Goal: Task Accomplishment & Management: Use online tool/utility

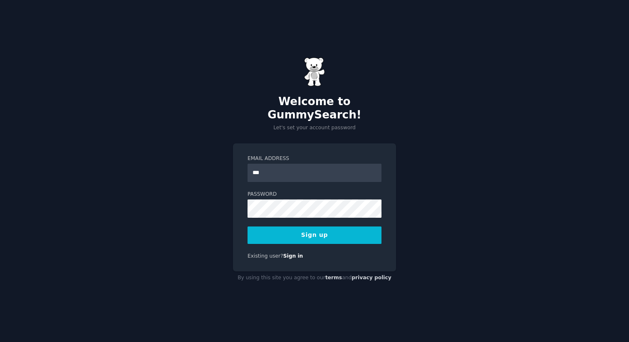
type input "**********"
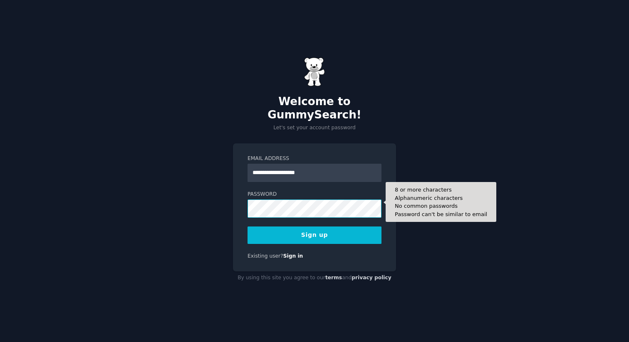
click at [247, 227] on button "Sign up" at bounding box center [314, 235] width 134 height 17
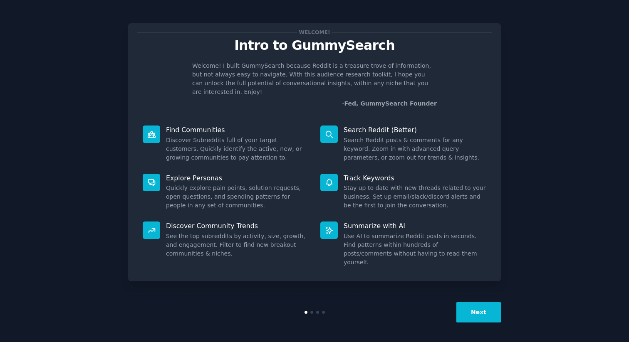
click at [470, 308] on button "Next" at bounding box center [478, 312] width 44 height 20
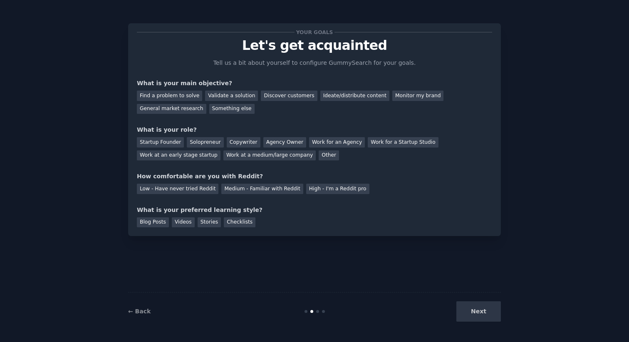
click at [479, 319] on div "Next" at bounding box center [438, 311] width 124 height 20
click at [405, 99] on div "Monitor my brand" at bounding box center [417, 96] width 51 height 10
click at [238, 160] on div "Work at a medium/large company" at bounding box center [269, 155] width 92 height 10
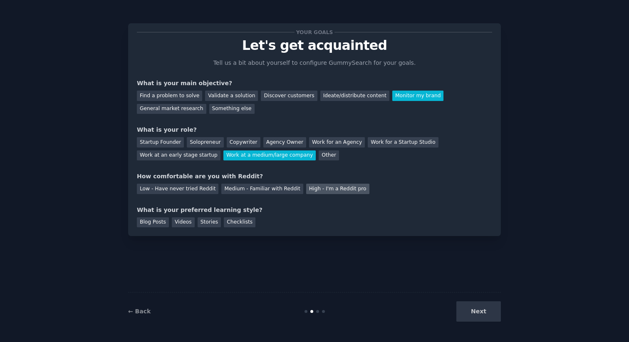
click at [350, 186] on div "High - I'm a Reddit pro" at bounding box center [337, 189] width 63 height 10
click at [244, 222] on div "Checklists" at bounding box center [240, 222] width 32 height 10
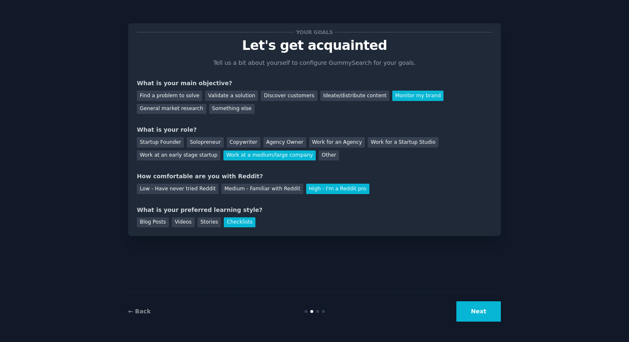
click at [484, 315] on button "Next" at bounding box center [478, 311] width 44 height 20
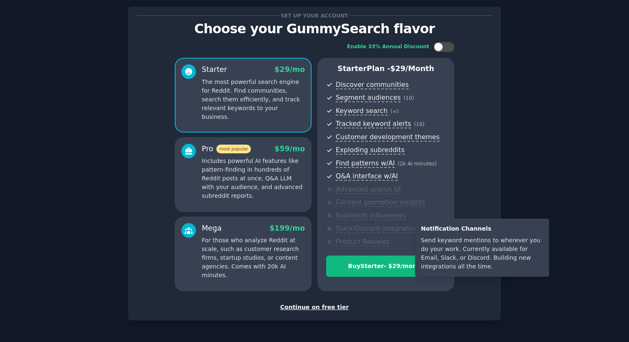
scroll to position [23, 0]
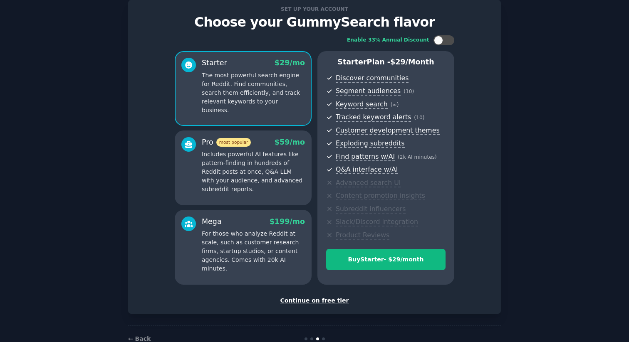
click at [332, 301] on div "Continue on free tier" at bounding box center [314, 300] width 355 height 9
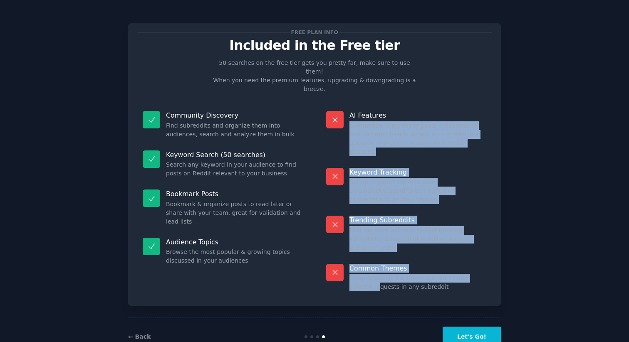
drag, startPoint x: 348, startPoint y: 104, endPoint x: 355, endPoint y: 235, distance: 131.6
click at [355, 239] on dl "AI Features Summarize hundreds of posts in seconds to find common trends, or as…" at bounding box center [406, 201] width 172 height 192
click at [355, 274] on dd "GummySearch identifies pain points and solution requests in any subreddit" at bounding box center [417, 282] width 137 height 17
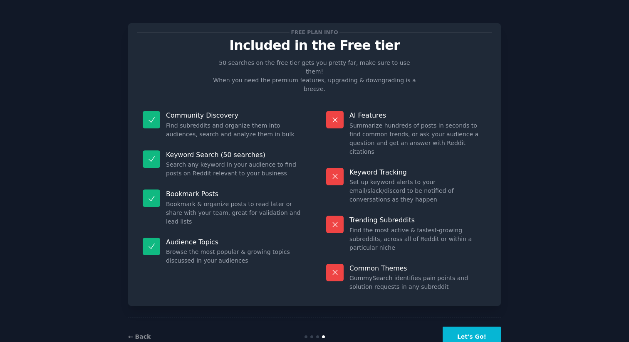
click at [456, 323] on div "← Back Let's Go!" at bounding box center [314, 337] width 372 height 38
click at [463, 327] on button "Let's Go!" at bounding box center [471, 337] width 58 height 20
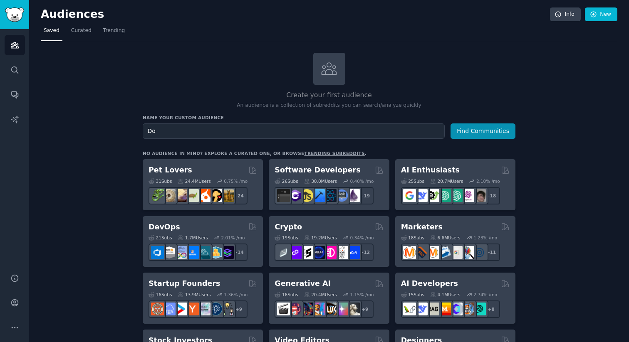
type input "D"
click at [498, 133] on button "Find Communities" at bounding box center [482, 130] width 65 height 15
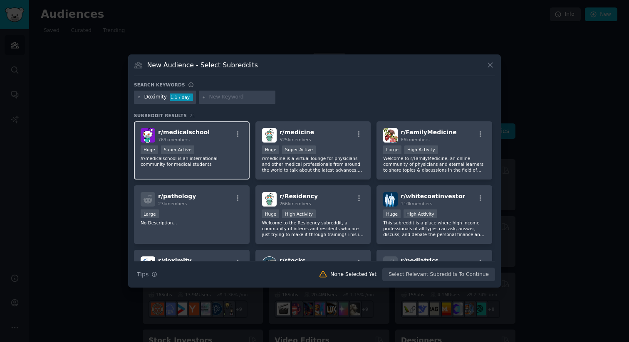
click at [227, 143] on div "r/ medicalschool 769k members Huge Super Active /r/medicalschool is an internat…" at bounding box center [192, 150] width 116 height 59
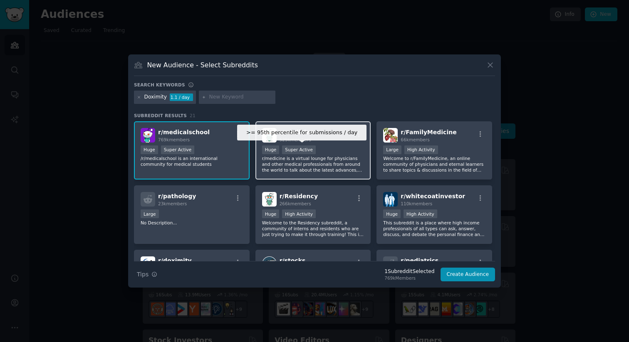
click at [291, 150] on div "Super Active" at bounding box center [299, 150] width 34 height 9
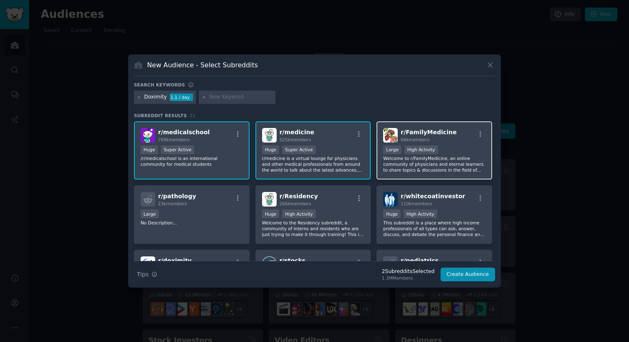
click at [404, 157] on p "Welcome to r/FamilyMedicine, an online community of physicians and eternal lear…" at bounding box center [434, 163] width 102 height 17
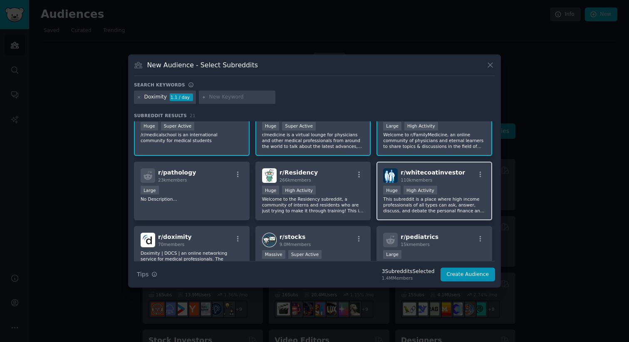
scroll to position [25, 0]
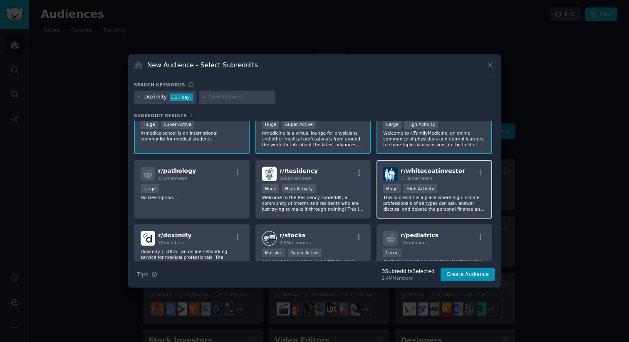
click at [409, 202] on p "This subreddit is a place where high income professionals of all types can ask,…" at bounding box center [434, 203] width 102 height 17
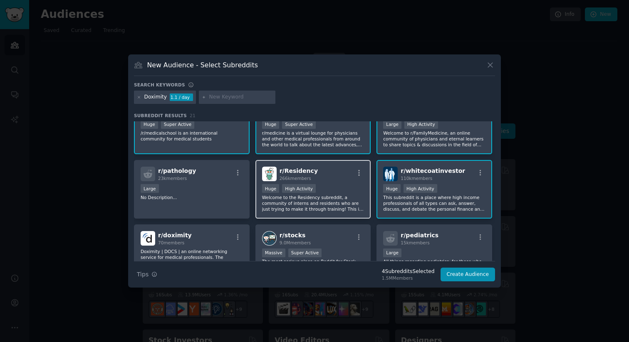
click at [321, 203] on p "Welcome to the Residency subreddit, a community of interns and residents who ar…" at bounding box center [313, 203] width 102 height 17
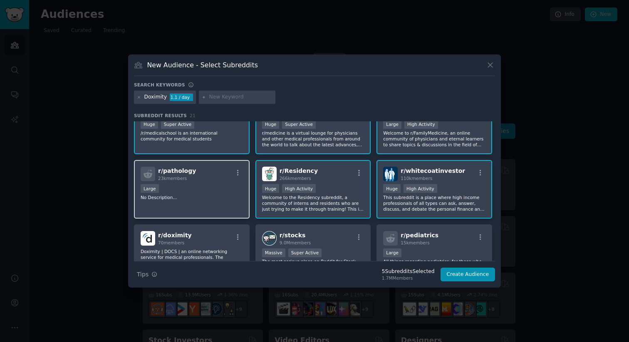
click at [231, 205] on div "r/ pathology 23k members Large No Description..." at bounding box center [192, 189] width 116 height 59
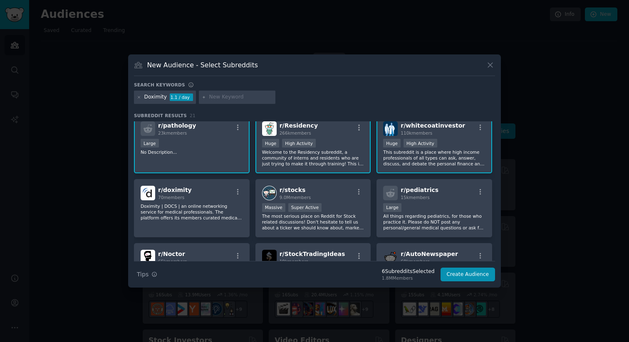
scroll to position [96, 0]
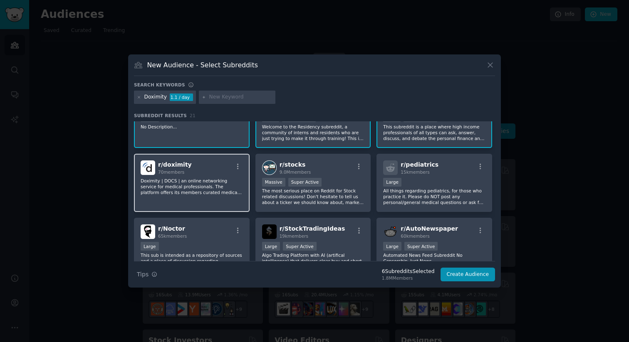
click at [221, 196] on div "r/ doximity 70 members Doximity | DOCS | an online networking service for medic…" at bounding box center [192, 183] width 116 height 59
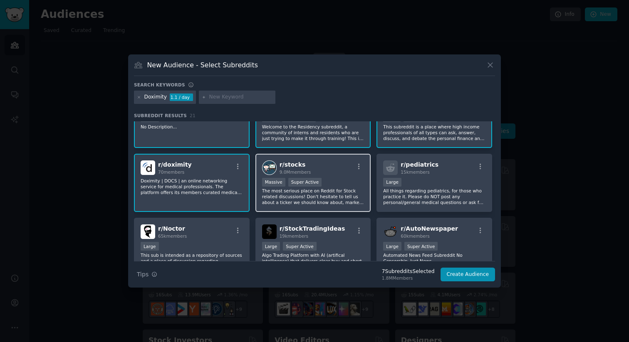
click at [291, 196] on p "The most serious place on Reddit for Stock related discussions! Don't hesitate …" at bounding box center [313, 196] width 102 height 17
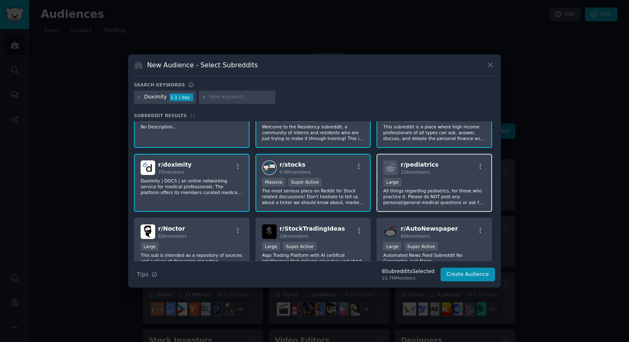
click at [419, 183] on div "Large" at bounding box center [434, 183] width 102 height 10
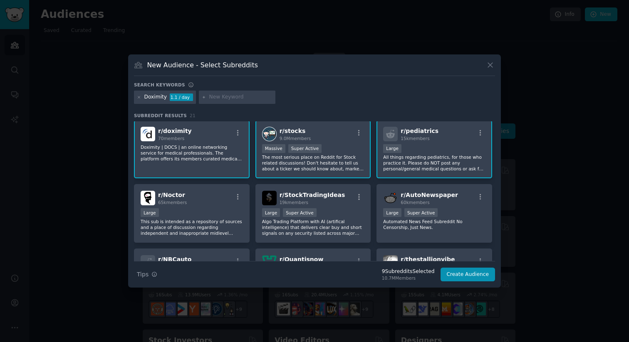
scroll to position [131, 0]
click at [338, 164] on p "The most serious place on Reddit for Stock related discussions! Don't hesitate …" at bounding box center [313, 161] width 102 height 17
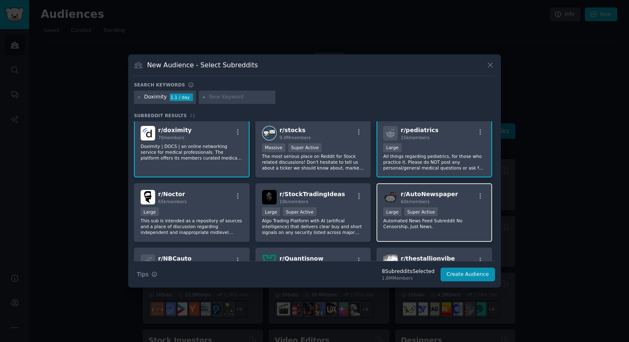
scroll to position [139, 0]
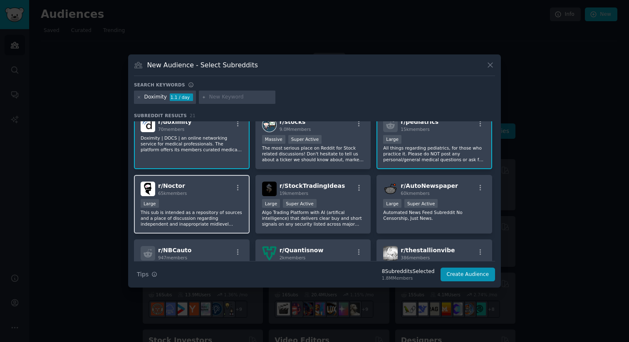
click at [232, 214] on p "This sub is intended as a repository of sources and a place of discussion regar…" at bounding box center [192, 218] width 102 height 17
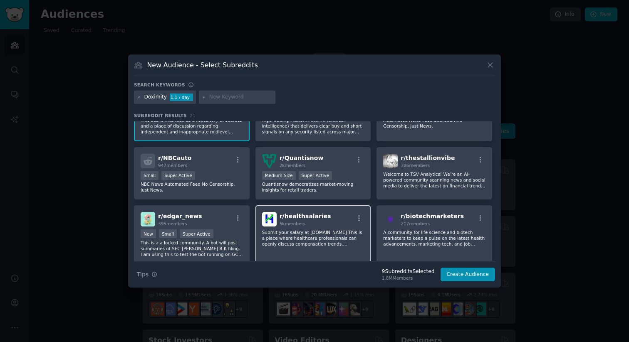
scroll to position [254, 0]
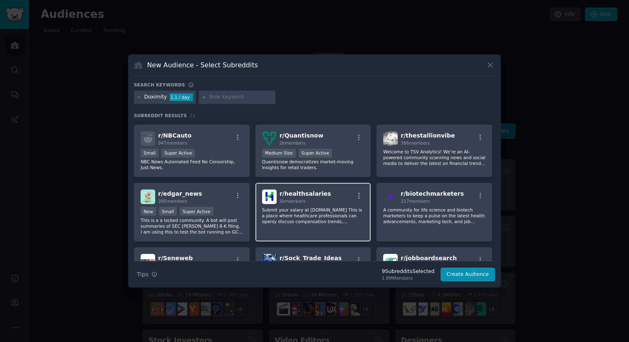
click at [322, 229] on div "r/ healthsalaries 5k members Submit your salary at [DOMAIN_NAME] This is a plac…" at bounding box center [313, 212] width 116 height 59
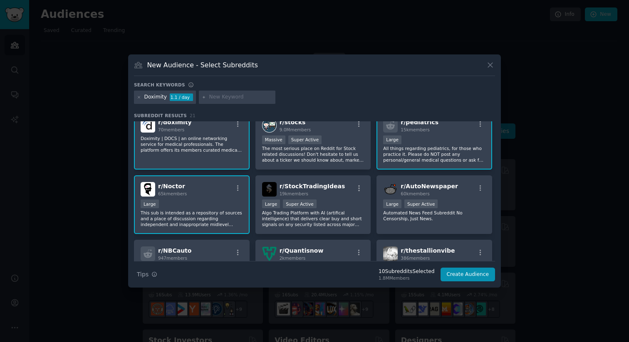
scroll to position [71, 0]
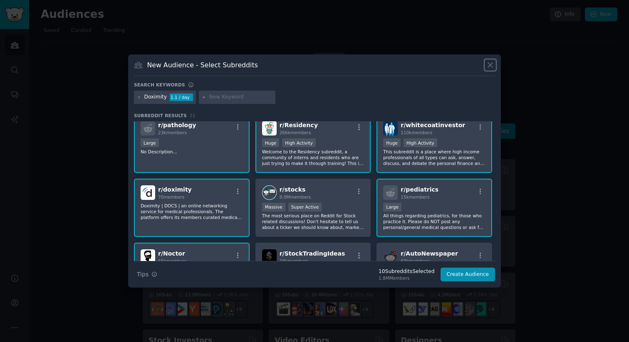
click at [488, 66] on icon at bounding box center [490, 65] width 5 height 5
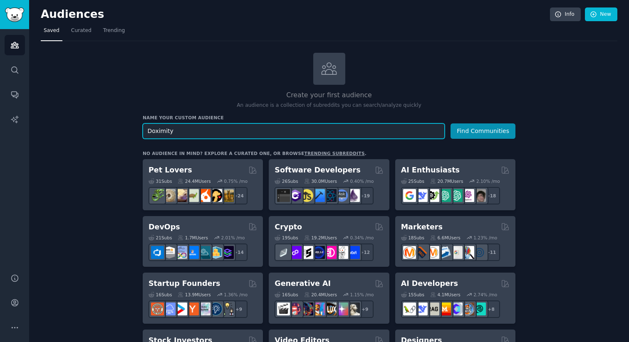
click at [261, 134] on input "Doximity" at bounding box center [294, 130] width 302 height 15
type input "c"
type input "clinician"
click at [450, 123] on button "Find Communities" at bounding box center [482, 130] width 65 height 15
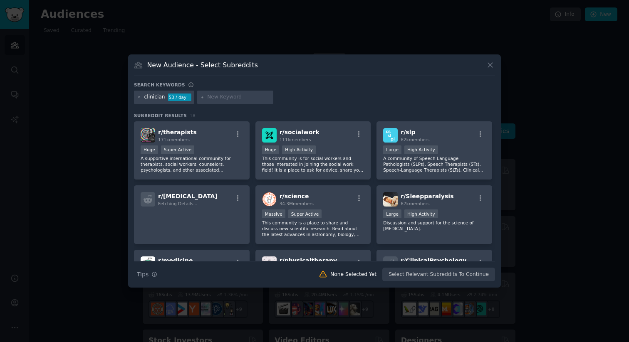
click at [236, 99] on input "text" at bounding box center [238, 97] width 63 height 7
click at [405, 274] on div "Search Tips Tips None Selected Yet Select Relevant Subreddits To Continue" at bounding box center [314, 271] width 361 height 21
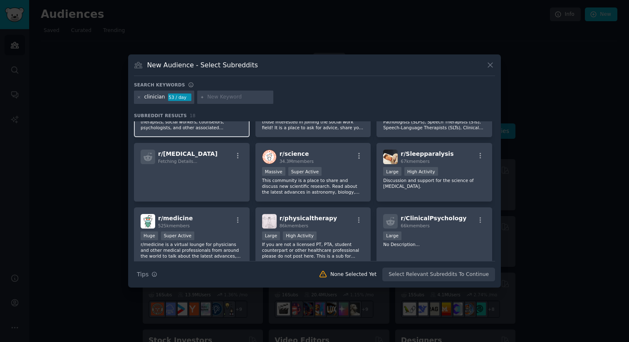
scroll to position [45, 0]
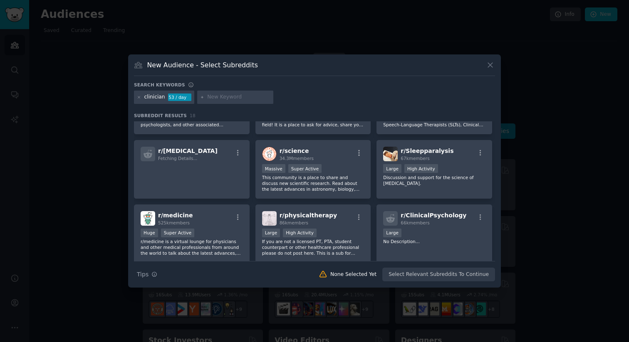
click at [210, 95] on input "text" at bounding box center [238, 97] width 63 height 7
type input "physician"
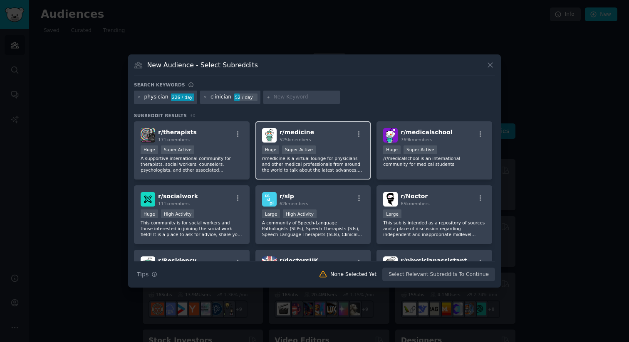
click at [320, 151] on div ">= 95th percentile for submissions / day Huge Super Active" at bounding box center [313, 151] width 102 height 10
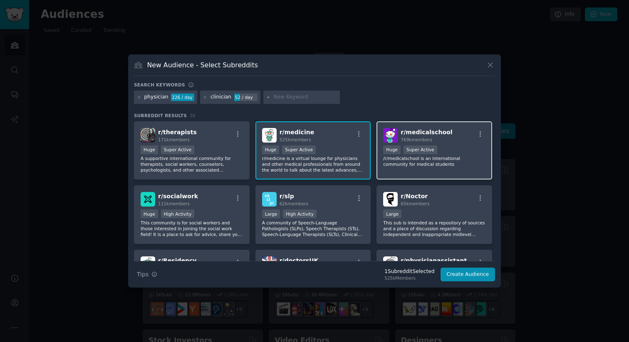
click at [403, 151] on div "Super Active" at bounding box center [420, 150] width 34 height 9
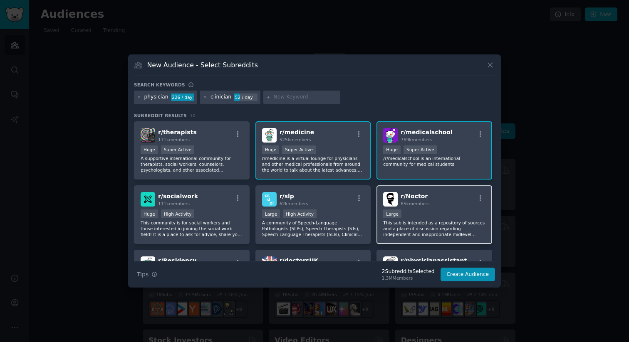
click at [402, 200] on h2 "r/ Noctor 65k members" at bounding box center [414, 199] width 29 height 15
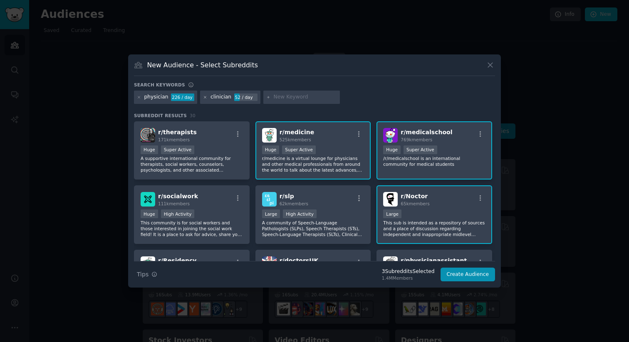
click at [204, 98] on icon at bounding box center [205, 97] width 5 height 5
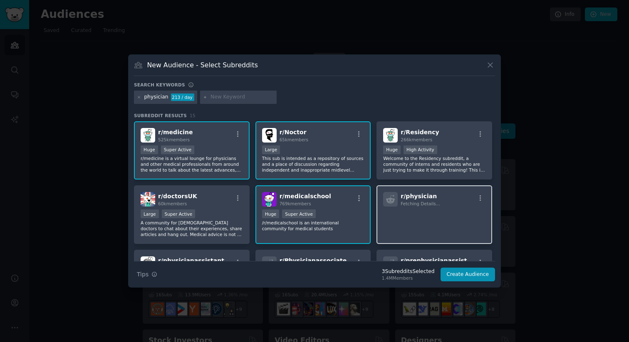
click at [413, 213] on p at bounding box center [434, 218] width 102 height 17
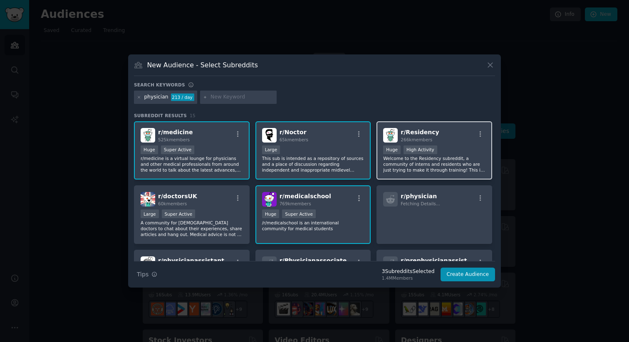
click at [415, 158] on p "Welcome to the Residency subreddit, a community of interns and residents who ar…" at bounding box center [434, 163] width 102 height 17
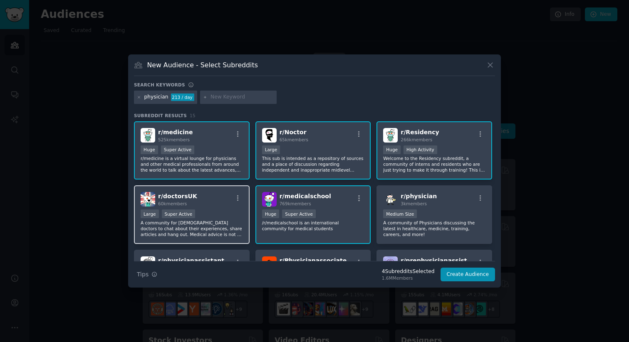
click at [223, 204] on div "r/ doctorsUK 60k members" at bounding box center [192, 199] width 102 height 15
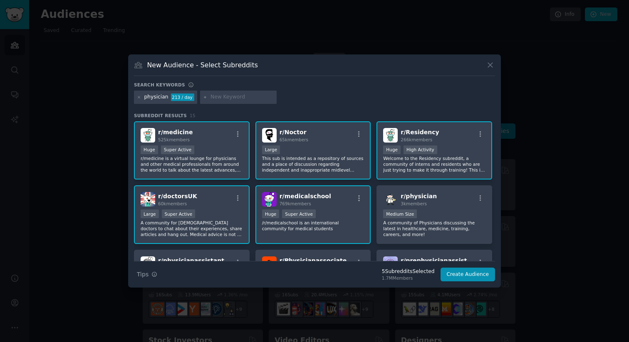
click at [222, 200] on div "r/ doctorsUK 60k members" at bounding box center [192, 199] width 102 height 15
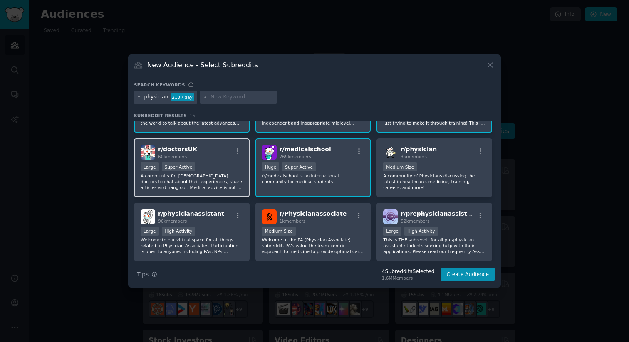
scroll to position [49, 0]
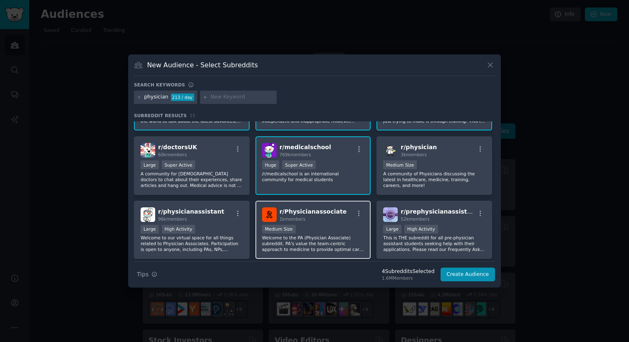
click at [302, 229] on div "Medium Size" at bounding box center [313, 230] width 102 height 10
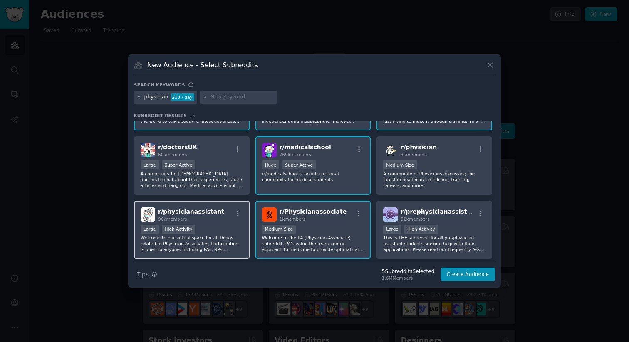
click at [206, 228] on div "Large High Activity" at bounding box center [192, 230] width 102 height 10
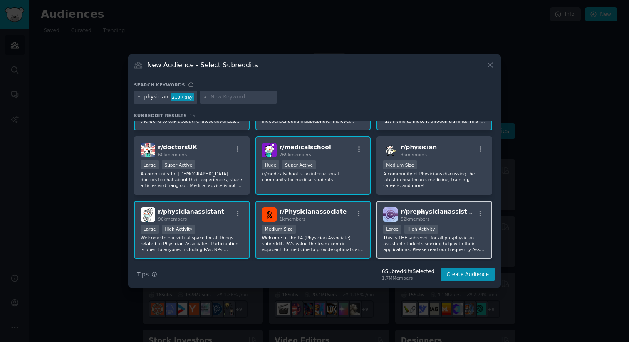
click at [417, 241] on p "This is THE subreddit for all pre-physician assistant students seeking help wit…" at bounding box center [434, 243] width 102 height 17
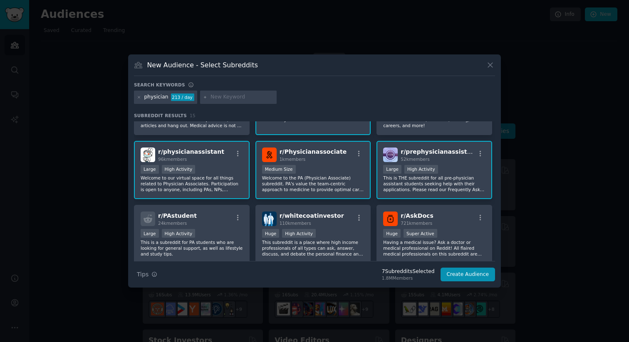
scroll to position [116, 0]
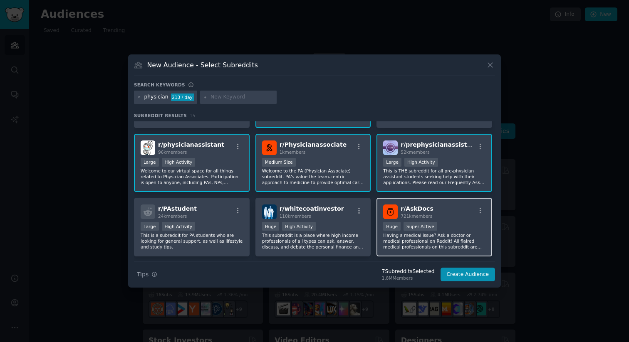
click at [403, 223] on div "Super Active" at bounding box center [420, 226] width 34 height 9
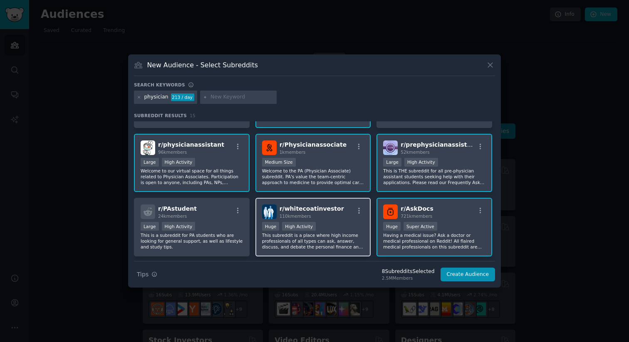
click at [288, 220] on div "r/ whitecoatinvestor 110k members Huge High Activity This subreddit is a place …" at bounding box center [313, 227] width 116 height 59
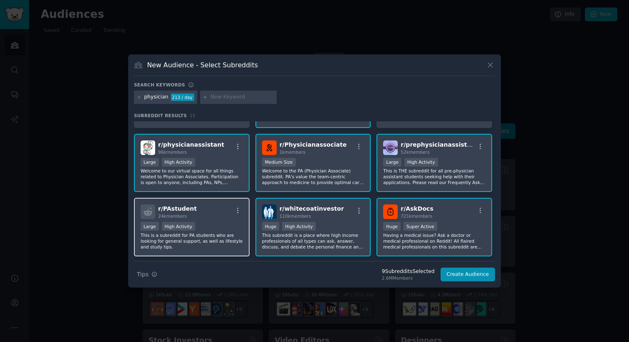
click at [230, 220] on div "r/ PAstudent 24k members Large High Activity This is a subreddit for PA student…" at bounding box center [192, 227] width 116 height 59
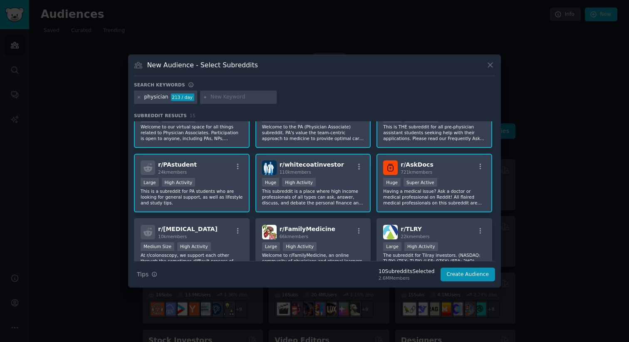
scroll to position [170, 0]
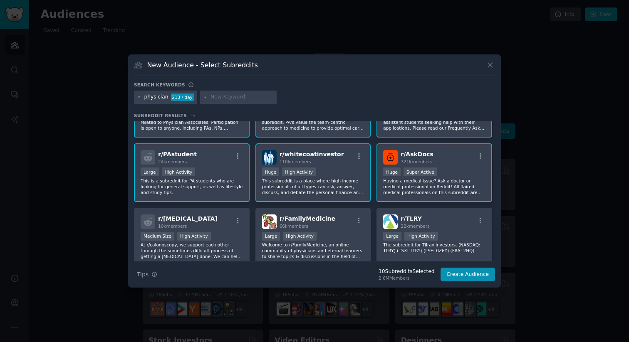
click at [230, 220] on div "r/ [MEDICAL_DATA] 10k members" at bounding box center [192, 222] width 102 height 15
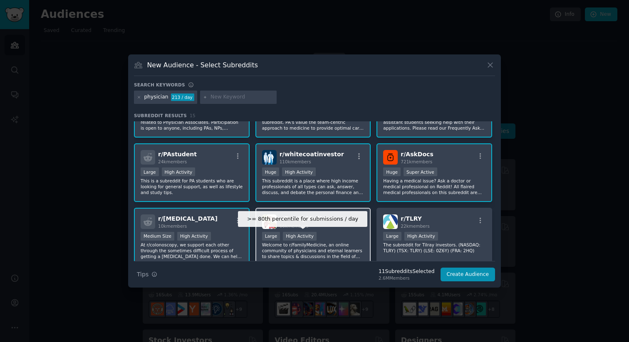
click at [291, 236] on div "High Activity" at bounding box center [300, 236] width 34 height 9
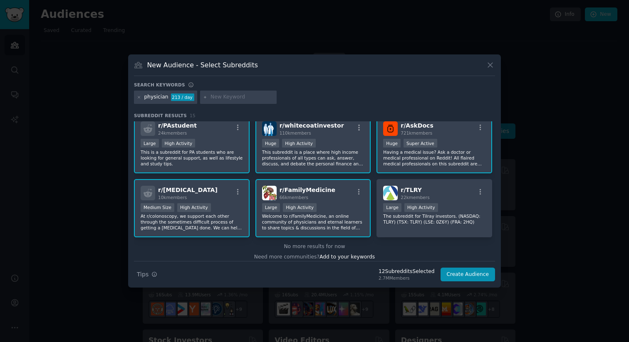
scroll to position [205, 0]
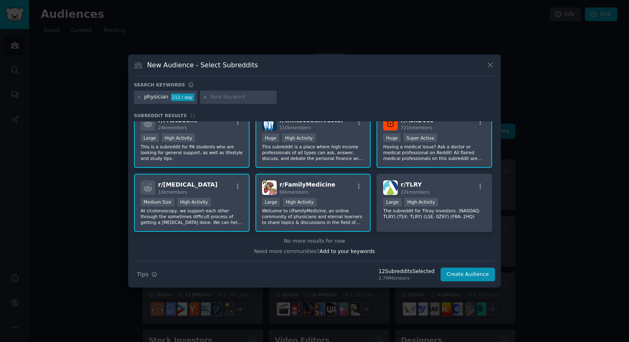
click at [218, 193] on div "r/ [MEDICAL_DATA] 10k members" at bounding box center [192, 187] width 102 height 15
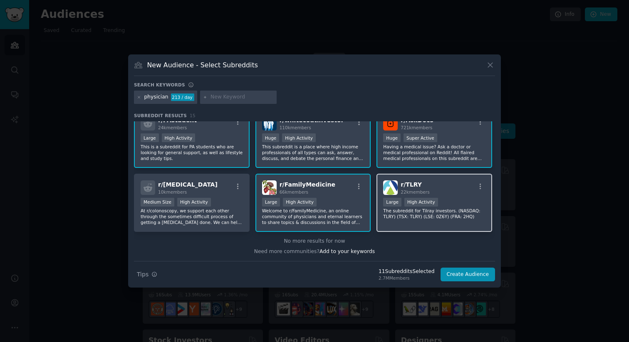
click at [406, 209] on p "The subreddit for Tilray investors. (NASDAQ: TLRY) (TSX: TLRY) (LSE: 0Z6Y) (FRA…" at bounding box center [434, 214] width 102 height 12
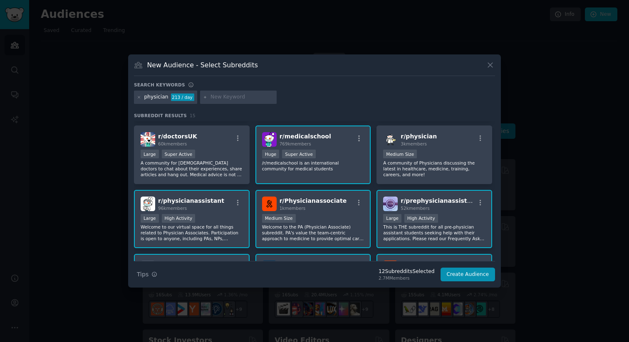
scroll to position [0, 0]
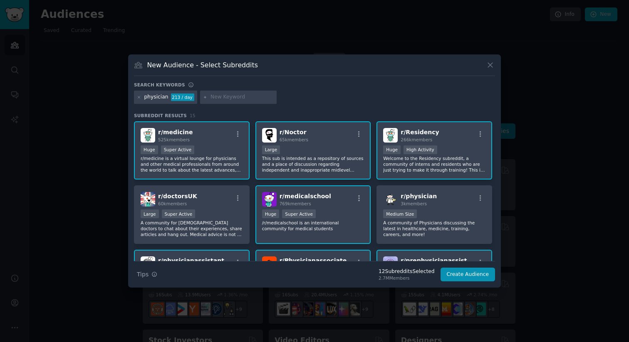
click at [242, 101] on div at bounding box center [238, 97] width 76 height 13
click at [239, 97] on input "text" at bounding box center [241, 97] width 63 height 7
type input "doctor"
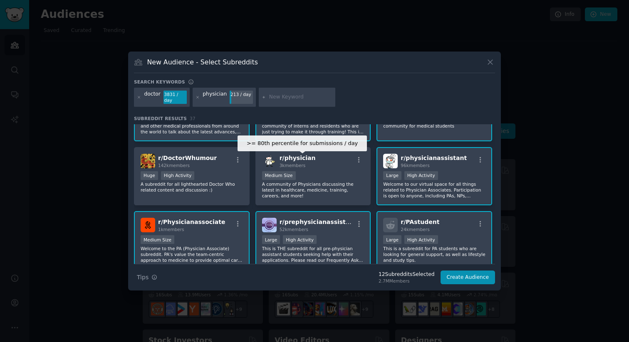
scroll to position [108, 0]
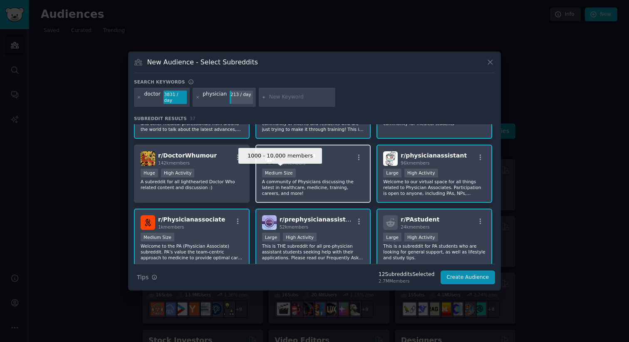
click at [264, 175] on div "Medium Size" at bounding box center [279, 173] width 34 height 9
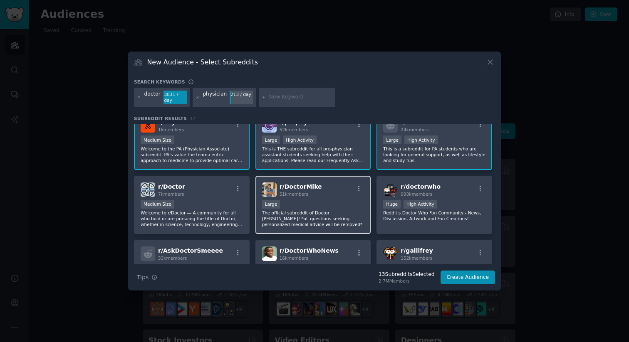
scroll to position [205, 0]
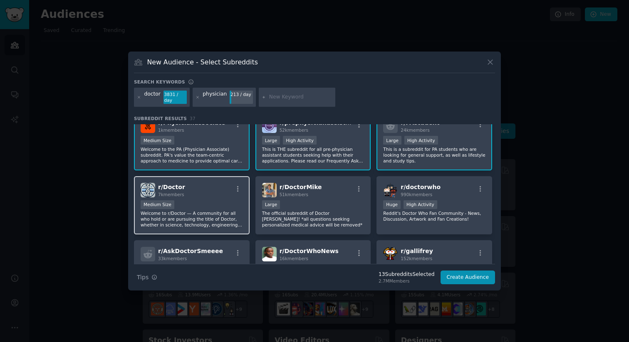
click at [207, 206] on div "Medium Size" at bounding box center [192, 205] width 102 height 10
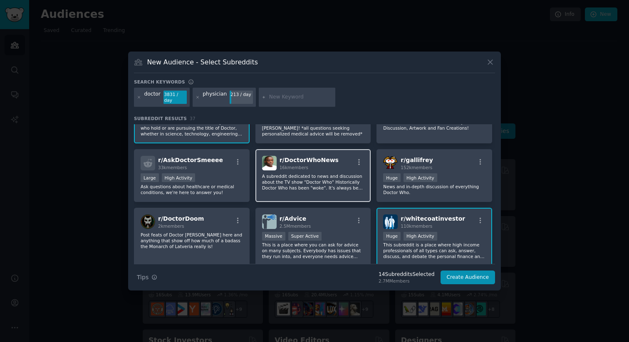
scroll to position [296, 0]
click at [277, 99] on input "text" at bounding box center [300, 97] width 63 height 7
type input "medicine"
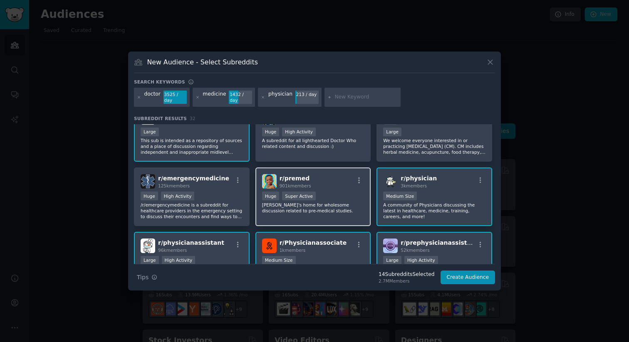
click at [293, 183] on h2 "r/ premed 901k members" at bounding box center [295, 181] width 32 height 15
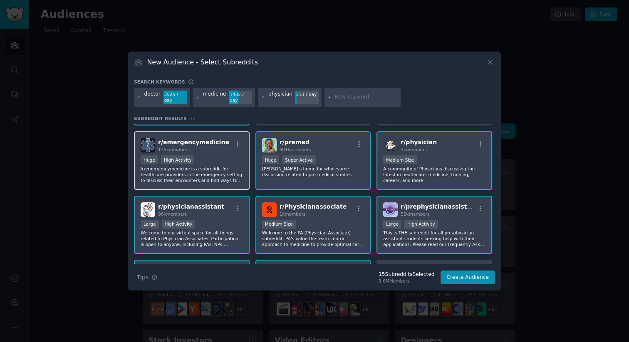
click at [215, 169] on p "/r/emergencymedicine is a subreddit for healthcare providers in the emergency s…" at bounding box center [192, 174] width 102 height 17
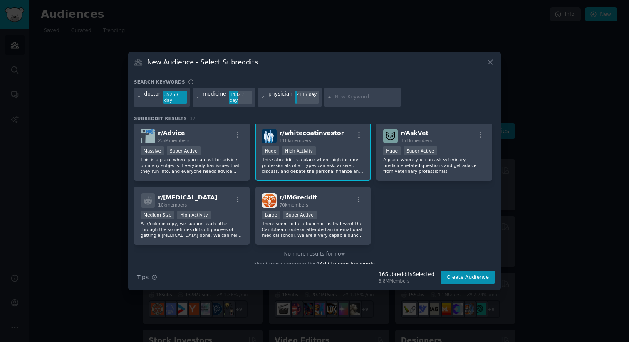
scroll to position [578, 0]
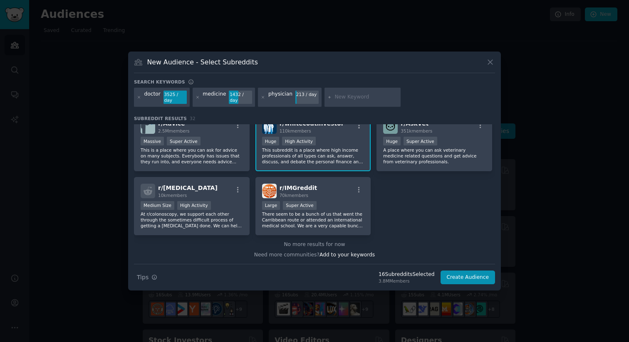
click at [334, 96] on input "text" at bounding box center [365, 97] width 63 height 7
click at [296, 193] on span "70k members" at bounding box center [293, 195] width 29 height 5
click at [345, 94] on input "text" at bounding box center [365, 97] width 63 height 7
type input "o"
type input "doximity"
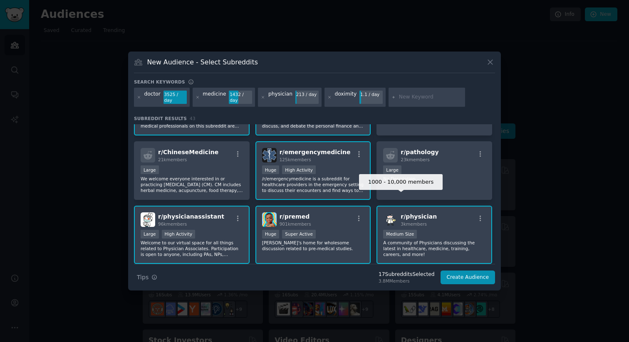
scroll to position [145, 0]
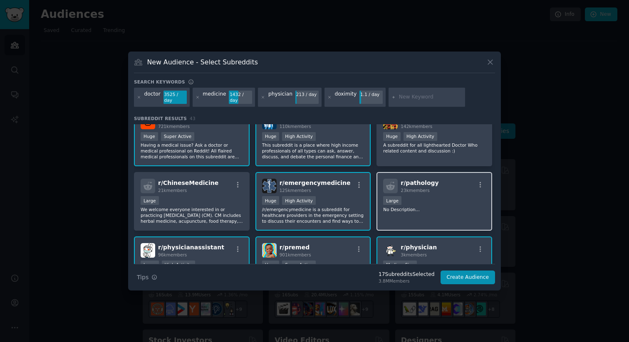
click at [409, 205] on div "Large" at bounding box center [434, 201] width 102 height 10
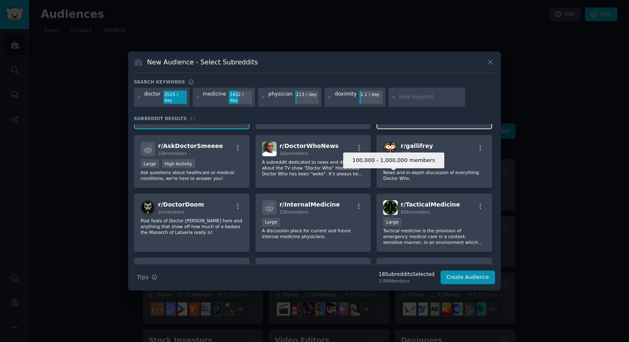
scroll to position [439, 0]
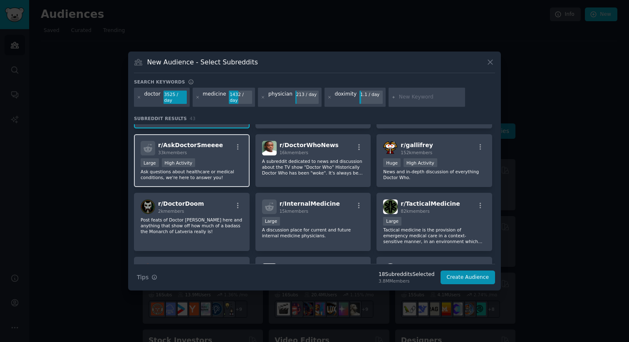
click at [225, 166] on div "Large High Activity" at bounding box center [192, 163] width 102 height 10
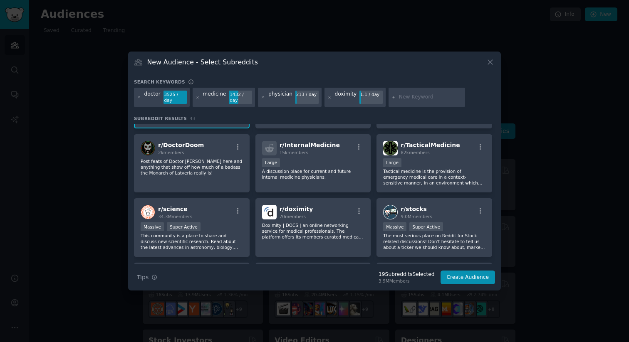
scroll to position [499, 0]
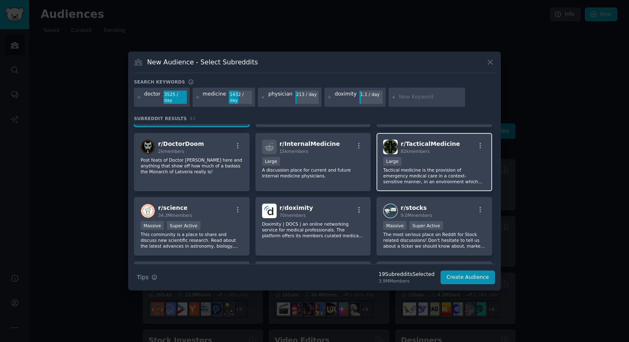
click at [439, 173] on p "Tactical medicine is the provision of emergency medical care in a context-sensi…" at bounding box center [434, 175] width 102 height 17
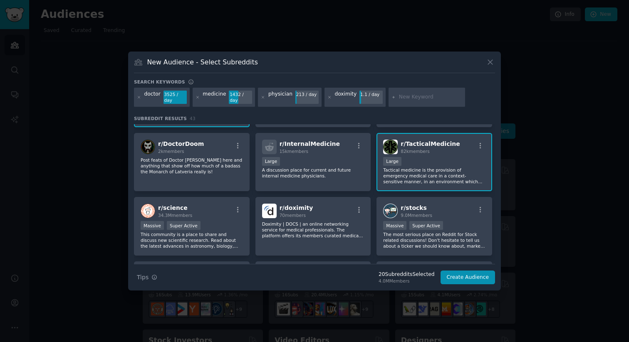
click at [407, 180] on p "Tactical medicine is the provision of emergency medical care in a context-sensi…" at bounding box center [434, 175] width 102 height 17
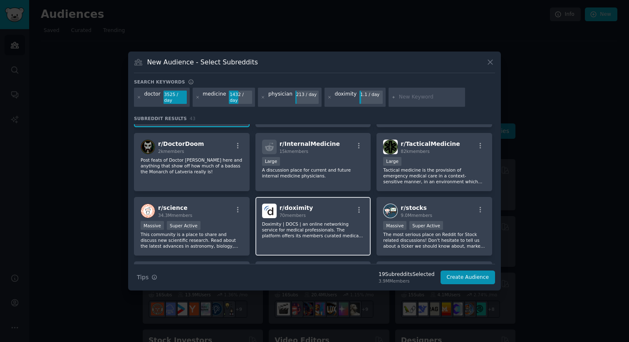
click at [308, 246] on div "r/ doximity 70 members Doximity | DOCS | an online networking service for medic…" at bounding box center [313, 226] width 116 height 59
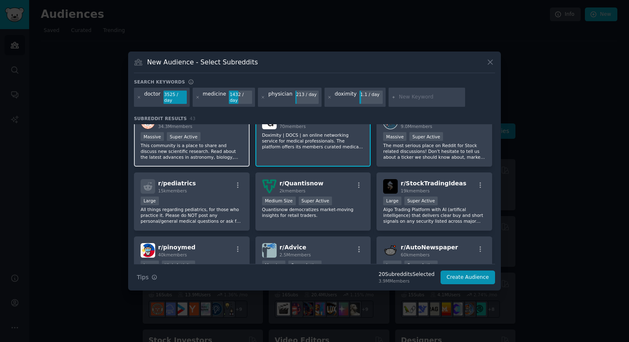
scroll to position [591, 0]
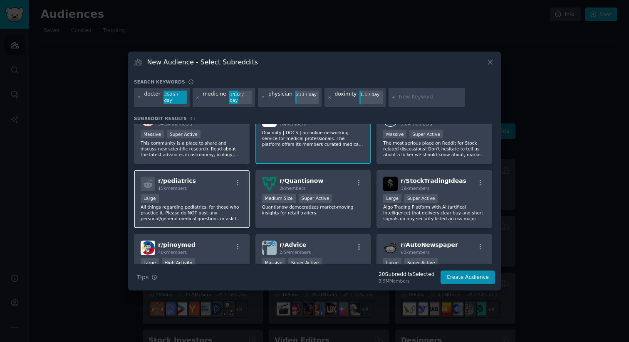
click at [222, 220] on p "All things regarding pediatrics, for those who practice it. Please do NOT post …" at bounding box center [192, 212] width 102 height 17
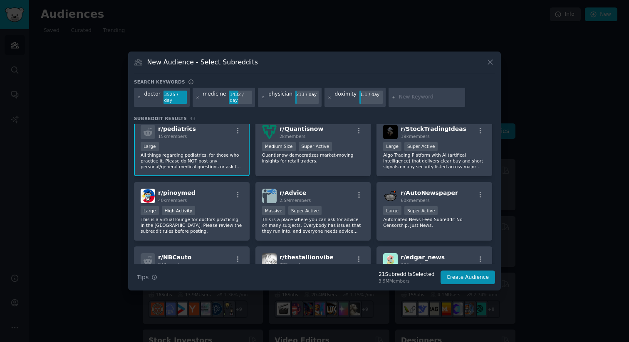
scroll to position [646, 0]
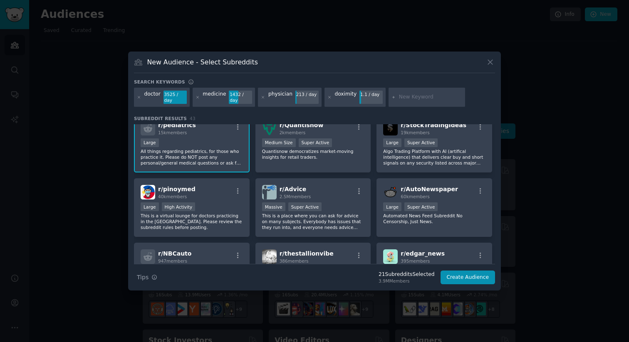
click at [222, 220] on p "This is a virtual lounge for doctors practicing in the [GEOGRAPHIC_DATA]. Pleas…" at bounding box center [192, 221] width 102 height 17
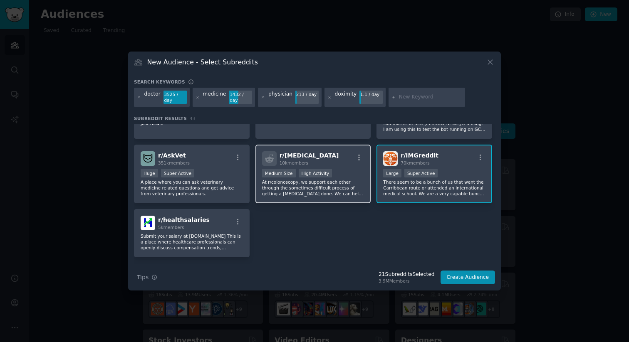
scroll to position [831, 0]
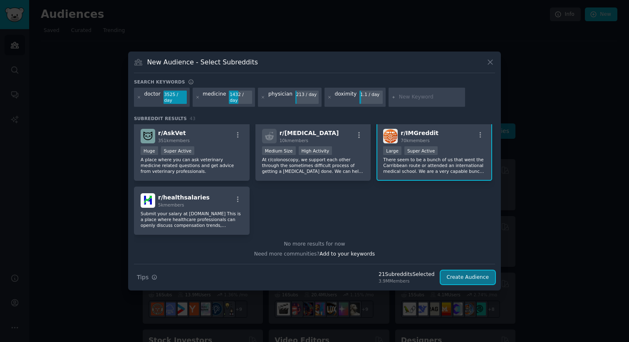
click at [446, 274] on button "Create Audience" at bounding box center [467, 278] width 55 height 14
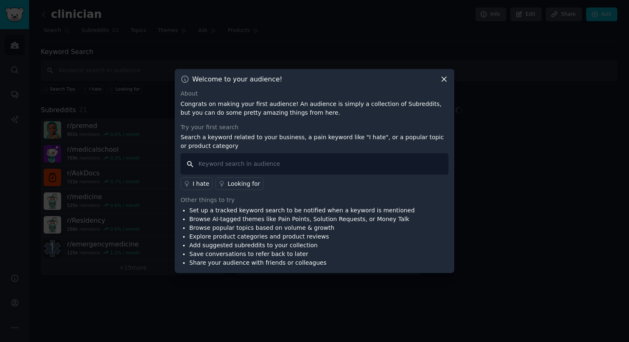
click at [285, 169] on input "text" at bounding box center [314, 163] width 268 height 21
type input "doximity"
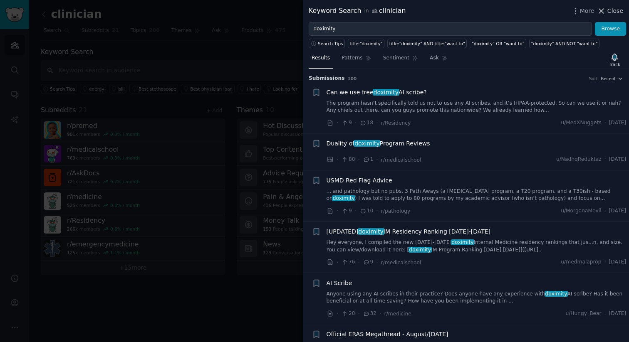
click at [610, 7] on span "Close" at bounding box center [615, 11] width 16 height 9
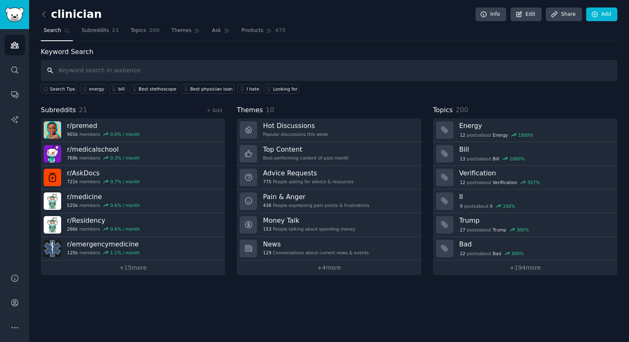
click at [244, 68] on input "text" at bounding box center [329, 70] width 576 height 21
type input "doximity"
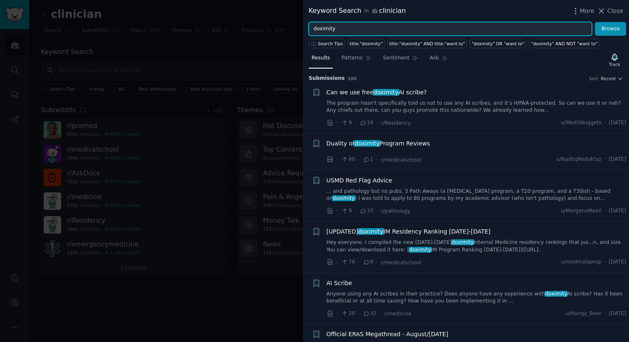
click at [368, 31] on input "doximity" at bounding box center [449, 29] width 283 height 14
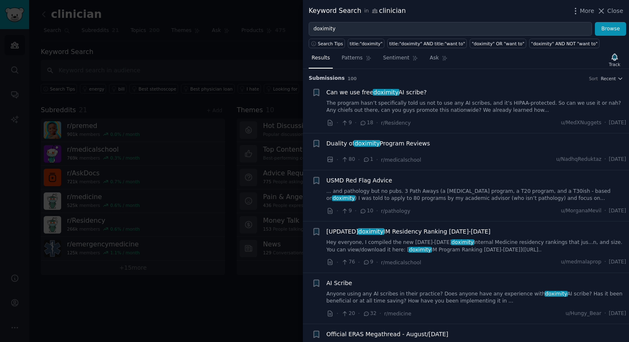
click at [278, 57] on div at bounding box center [314, 171] width 629 height 342
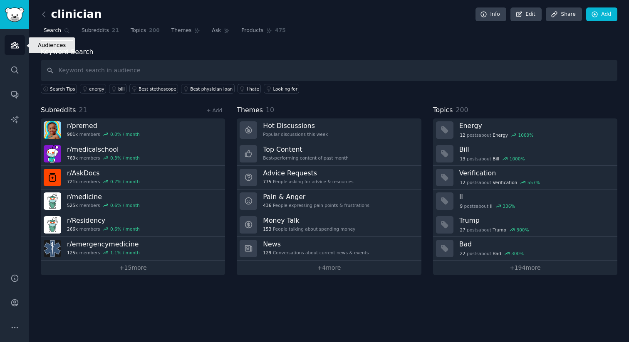
click at [11, 45] on icon "Sidebar" at bounding box center [14, 45] width 9 height 9
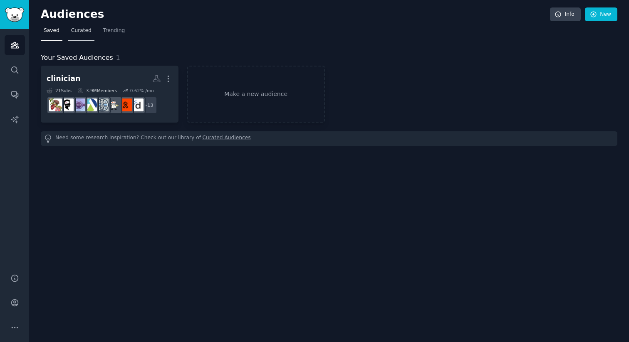
click at [86, 30] on span "Curated" at bounding box center [81, 30] width 20 height 7
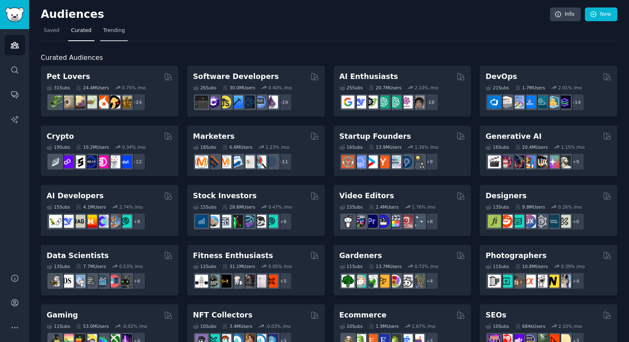
click at [122, 39] on link "Trending" at bounding box center [113, 32] width 27 height 17
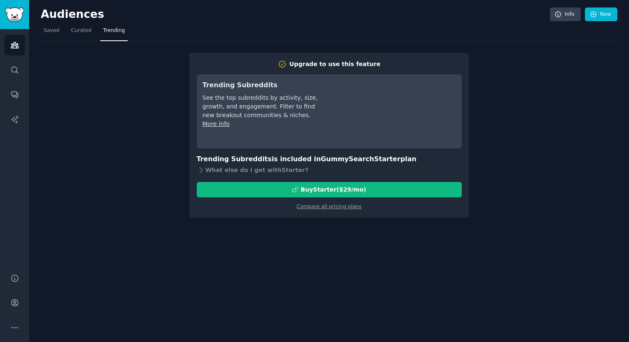
click at [67, 37] on nav "Saved Curated Trending" at bounding box center [329, 32] width 576 height 17
click at [78, 37] on link "Curated" at bounding box center [81, 32] width 26 height 17
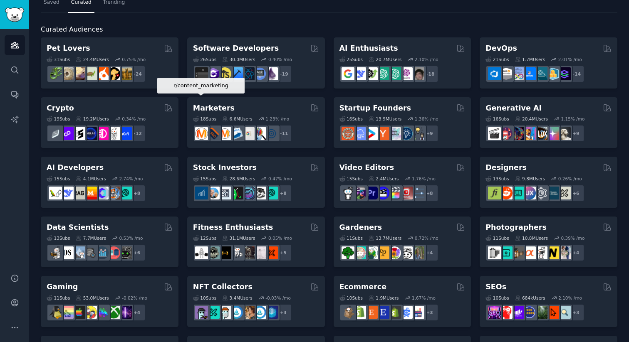
scroll to position [29, 0]
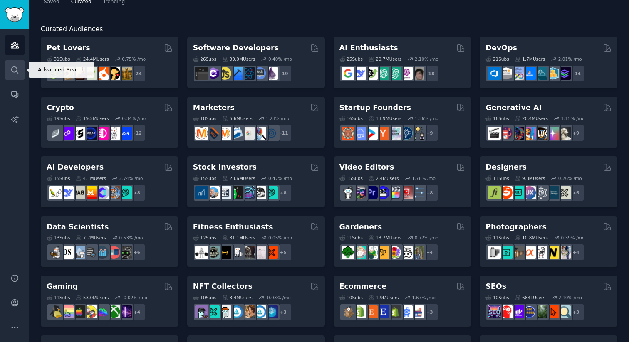
click at [12, 78] on link "Search" at bounding box center [15, 70] width 20 height 20
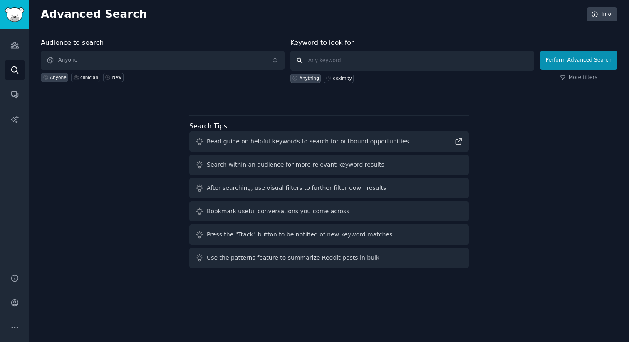
click at [326, 60] on input "text" at bounding box center [412, 61] width 244 height 20
type input "doximity"
click button "Perform Advanced Search" at bounding box center [578, 60] width 77 height 19
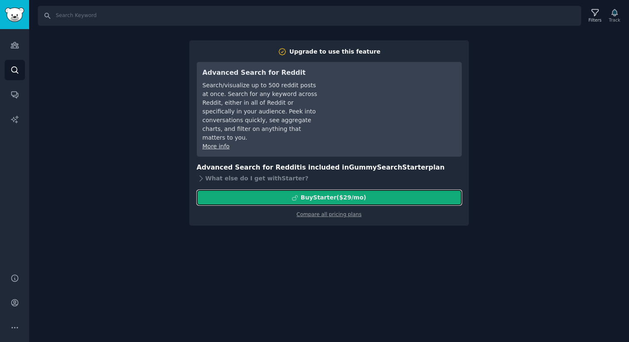
click at [371, 193] on div "Buy Starter ($ 29 /mo )" at bounding box center [329, 197] width 264 height 9
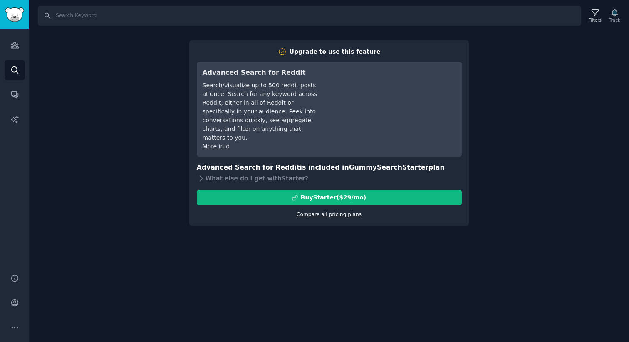
click at [301, 212] on link "Compare all pricing plans" at bounding box center [328, 215] width 65 height 6
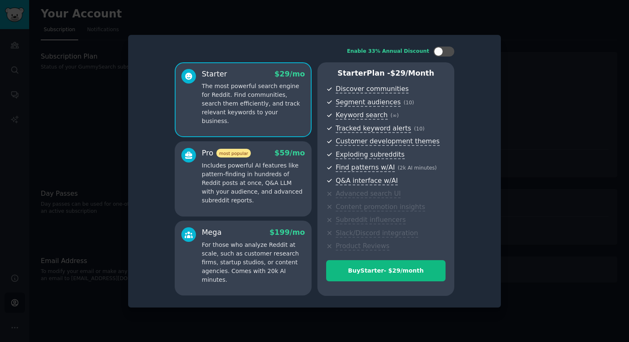
click at [485, 36] on div "Enable 33% Annual Discount Starter $ 29 /mo The most powerful search engine for…" at bounding box center [314, 171] width 372 height 273
click at [507, 49] on div at bounding box center [314, 171] width 629 height 342
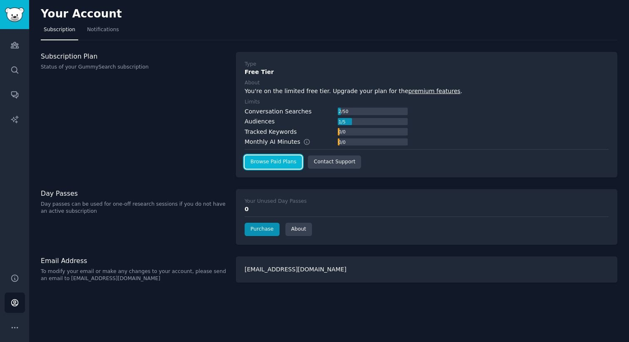
click at [272, 165] on link "Browse Paid Plans" at bounding box center [272, 161] width 57 height 13
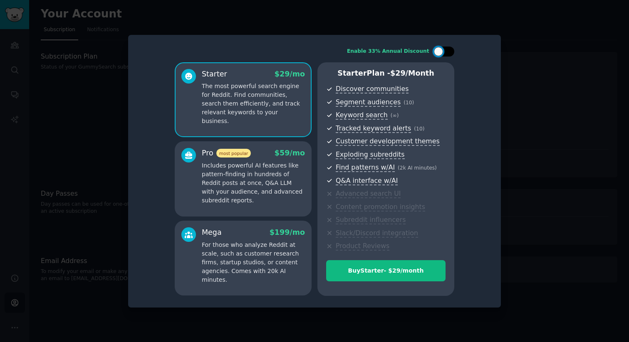
click at [437, 48] on div at bounding box center [438, 51] width 9 height 9
checkbox input "true"
click at [274, 118] on div "Starter $ 29 $ 19 /mo The most powerful search engine for Reddit. Find communit…" at bounding box center [243, 99] width 137 height 75
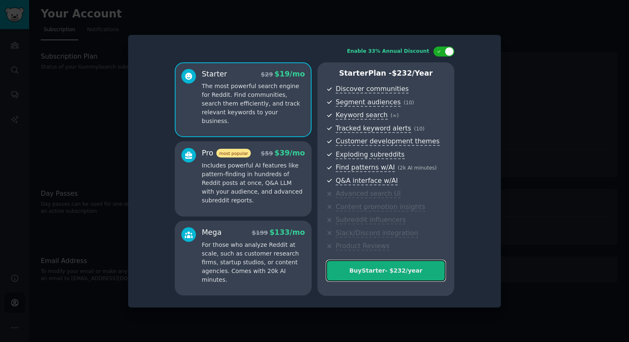
click at [370, 276] on button "Buy Starter - $ 232 /year" at bounding box center [385, 270] width 119 height 21
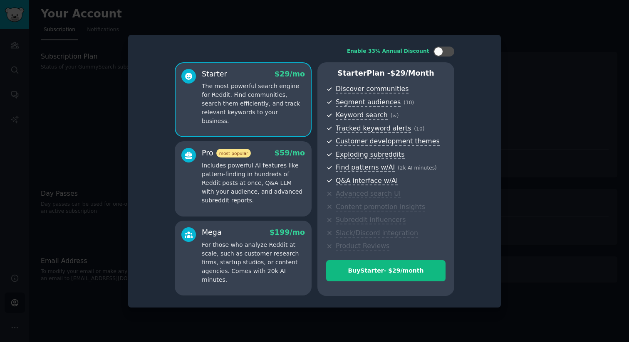
click at [52, 47] on div at bounding box center [314, 171] width 629 height 342
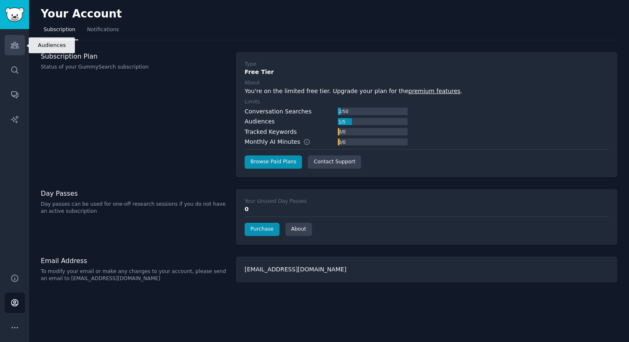
click at [15, 44] on icon "Sidebar" at bounding box center [14, 45] width 9 height 9
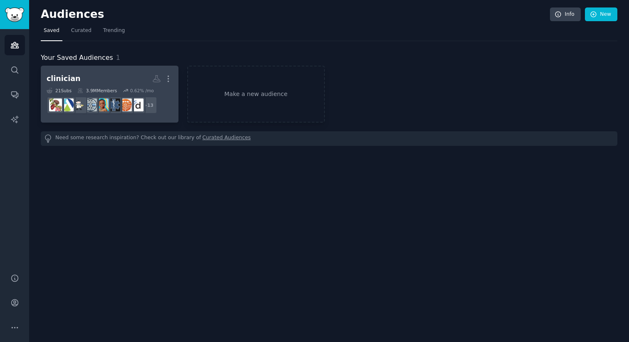
click at [116, 85] on h2 "clinician More" at bounding box center [110, 79] width 126 height 15
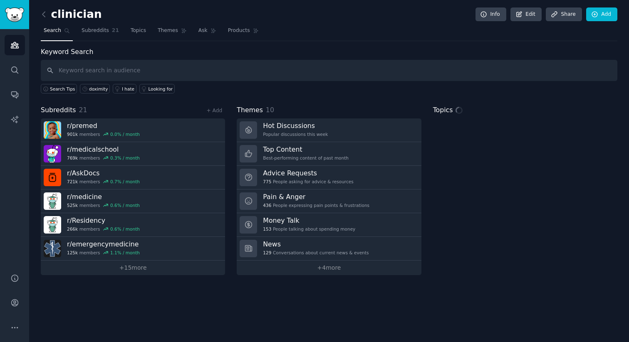
click at [170, 78] on input "text" at bounding box center [329, 70] width 576 height 21
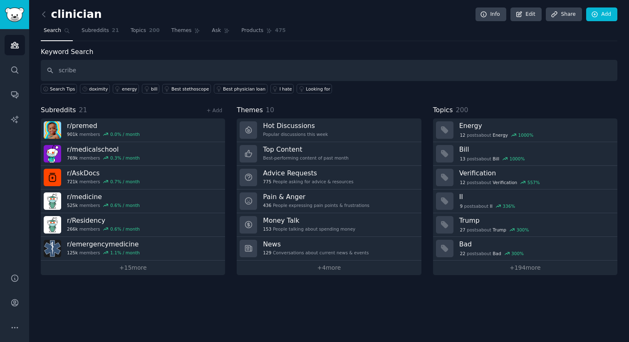
type input "scribe"
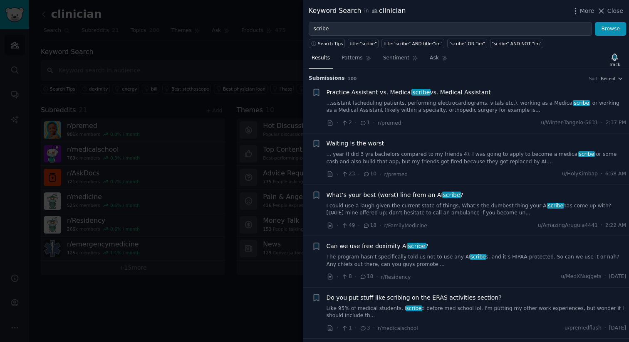
click at [360, 125] on icon at bounding box center [362, 123] width 7 height 6
click at [355, 115] on div "Practice Assistant vs. Medical scribe vs. Medical Assistant ...ssistant (schedu…" at bounding box center [476, 107] width 300 height 39
click at [355, 113] on link "...ssistant (scheduling patients, performing electrocardiograms, vitals etc.), …" at bounding box center [476, 107] width 300 height 15
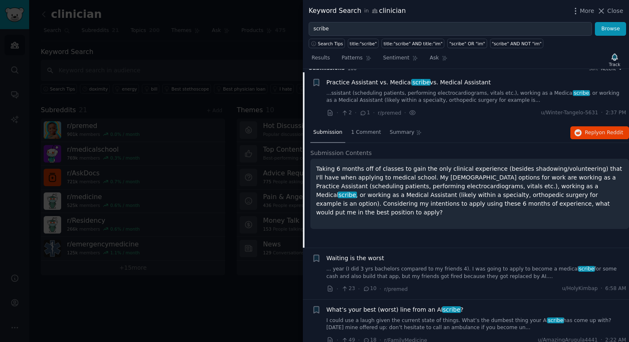
scroll to position [13, 0]
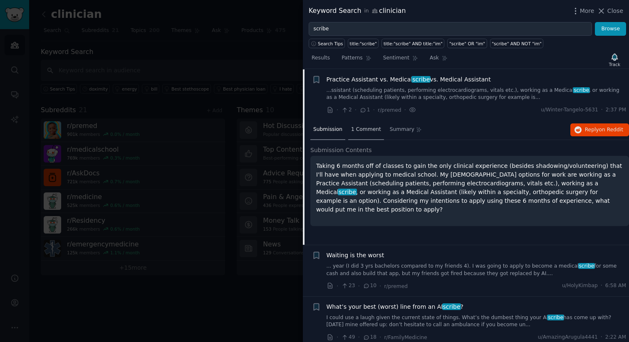
click at [351, 130] on span "1 Comment" at bounding box center [366, 129] width 30 height 7
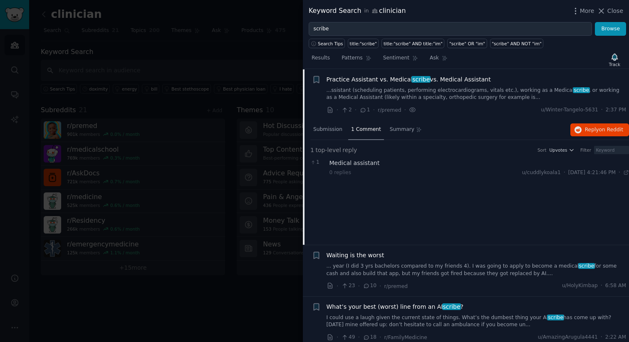
click at [270, 84] on div at bounding box center [314, 171] width 629 height 342
